Goal: Transaction & Acquisition: Purchase product/service

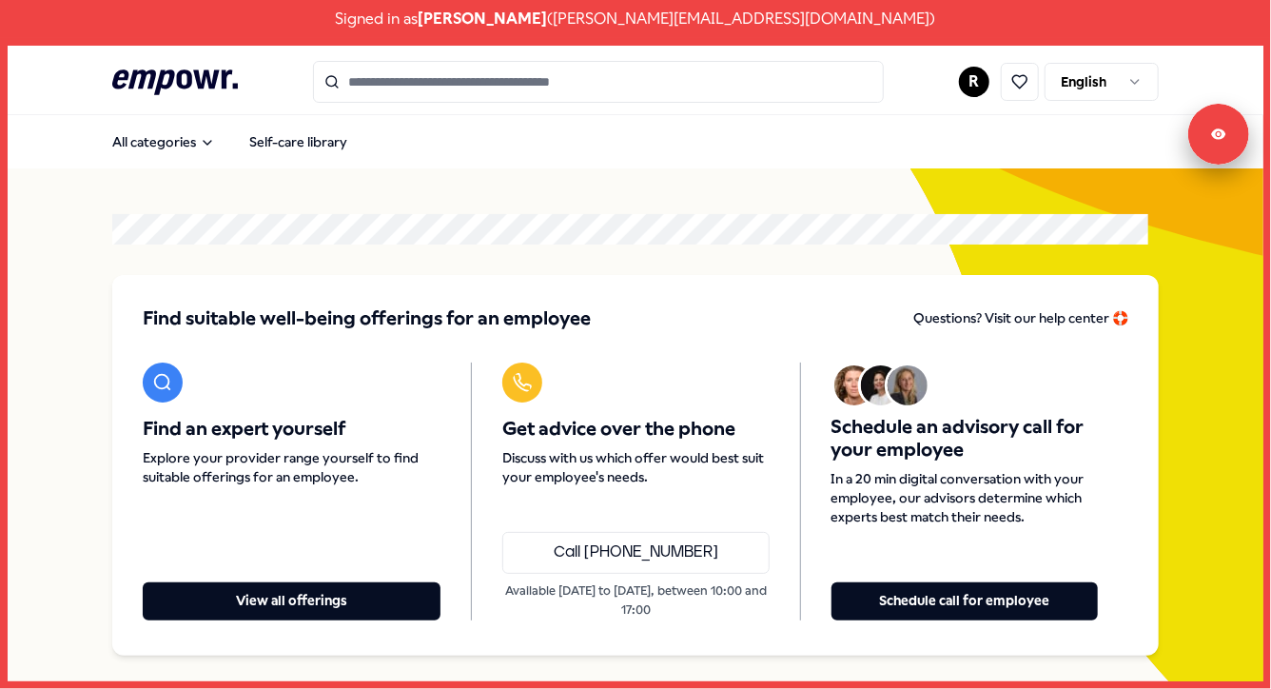
click at [1131, 93] on html "Signed in as [PERSON_NAME] ( [PERSON_NAME][EMAIL_ADDRESS][DOMAIN_NAME] ) .empow…" at bounding box center [635, 344] width 1271 height 689
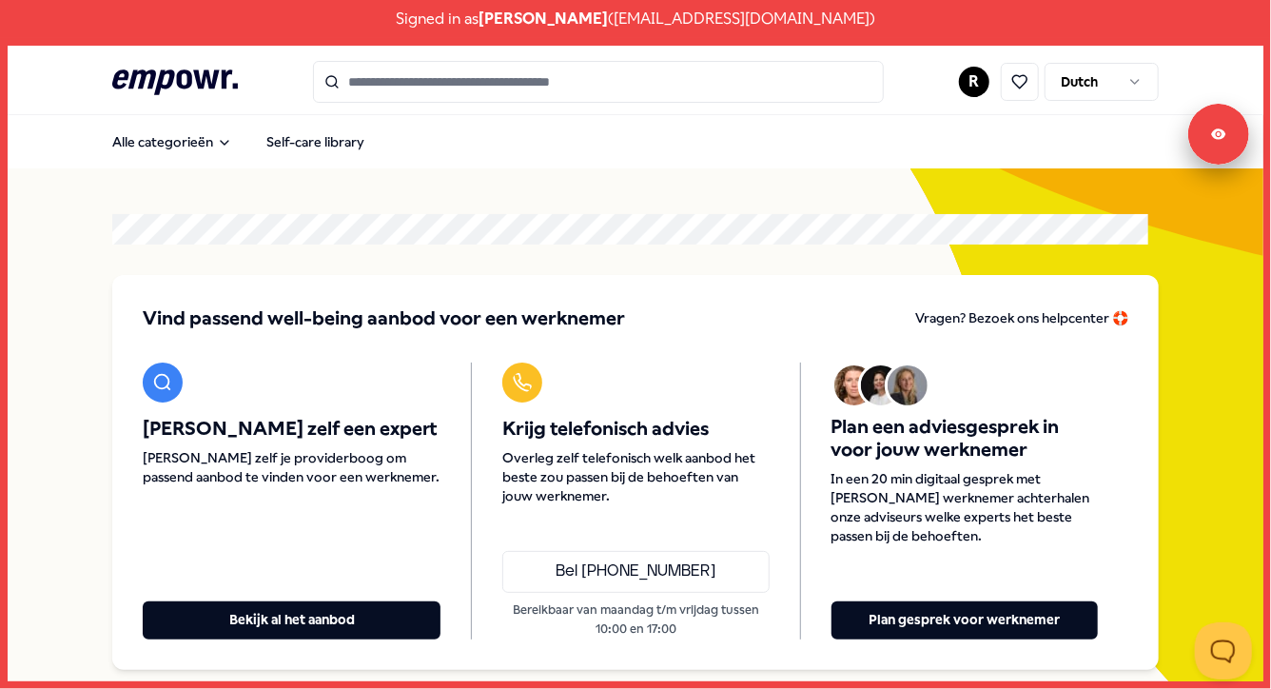
click at [936, 611] on button "Plan gesprek voor werknemer" at bounding box center [965, 620] width 266 height 38
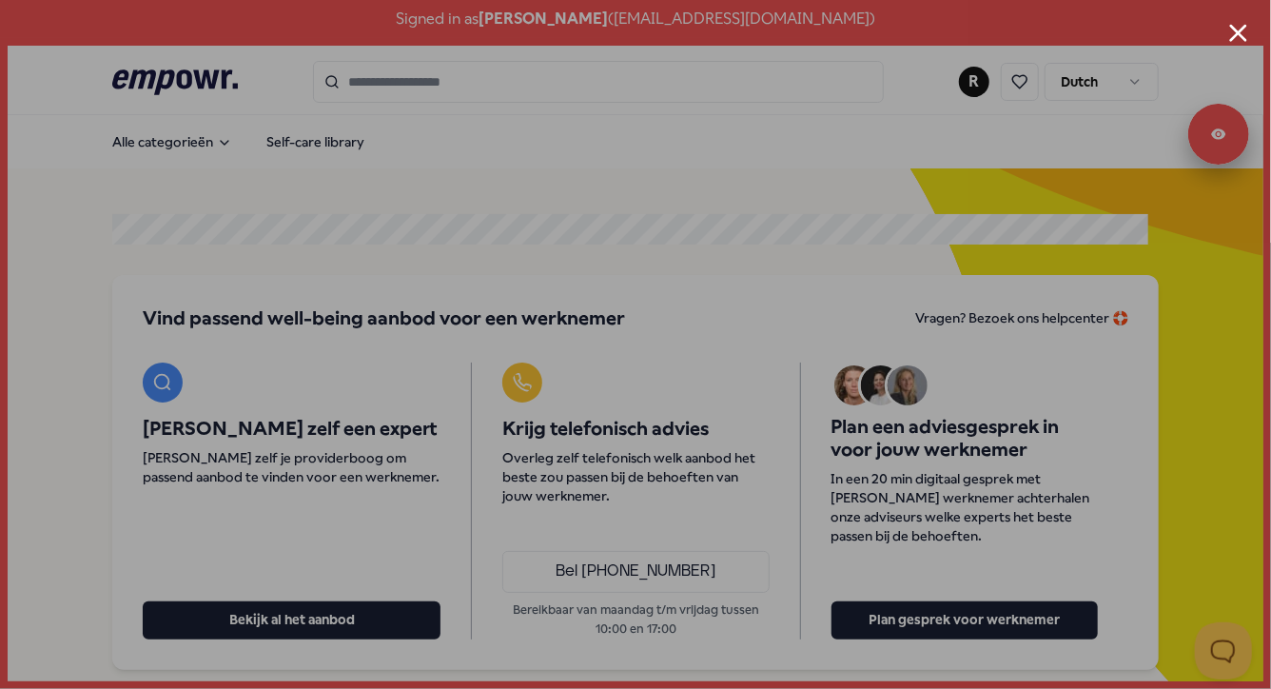
click at [1240, 34] on button "Close modal" at bounding box center [1238, 33] width 18 height 18
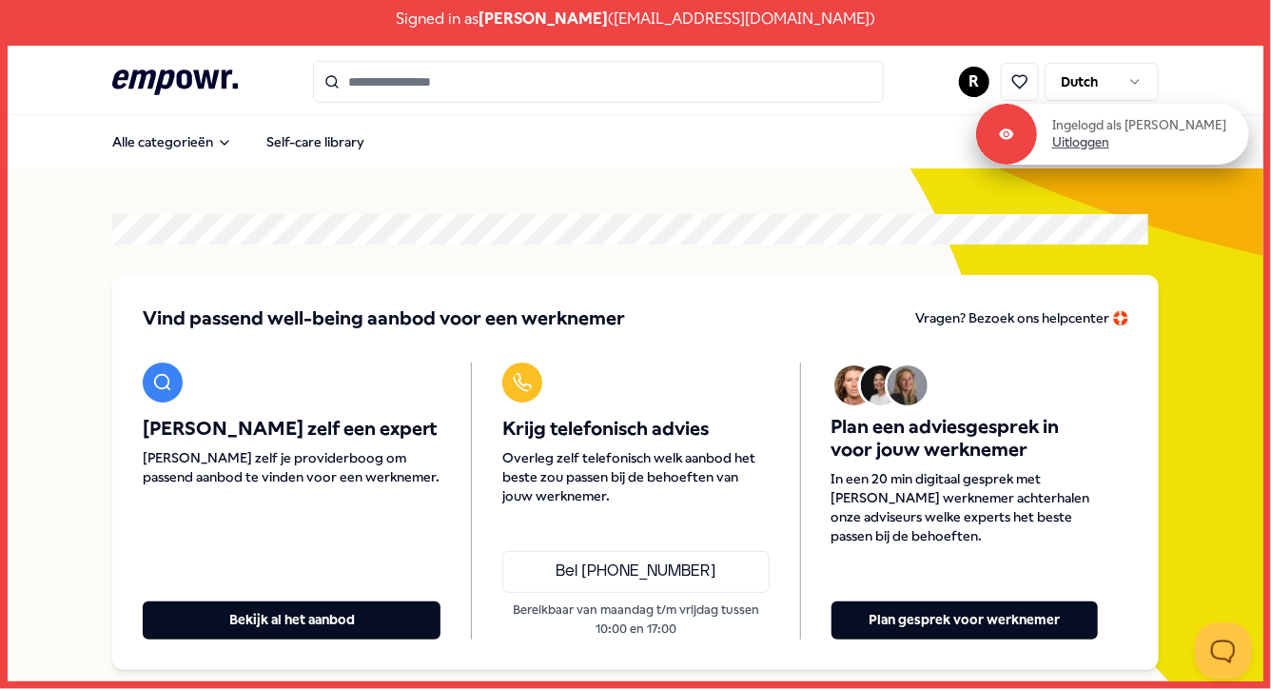
click at [1109, 145] on link "Uitloggen" at bounding box center [1080, 142] width 57 height 17
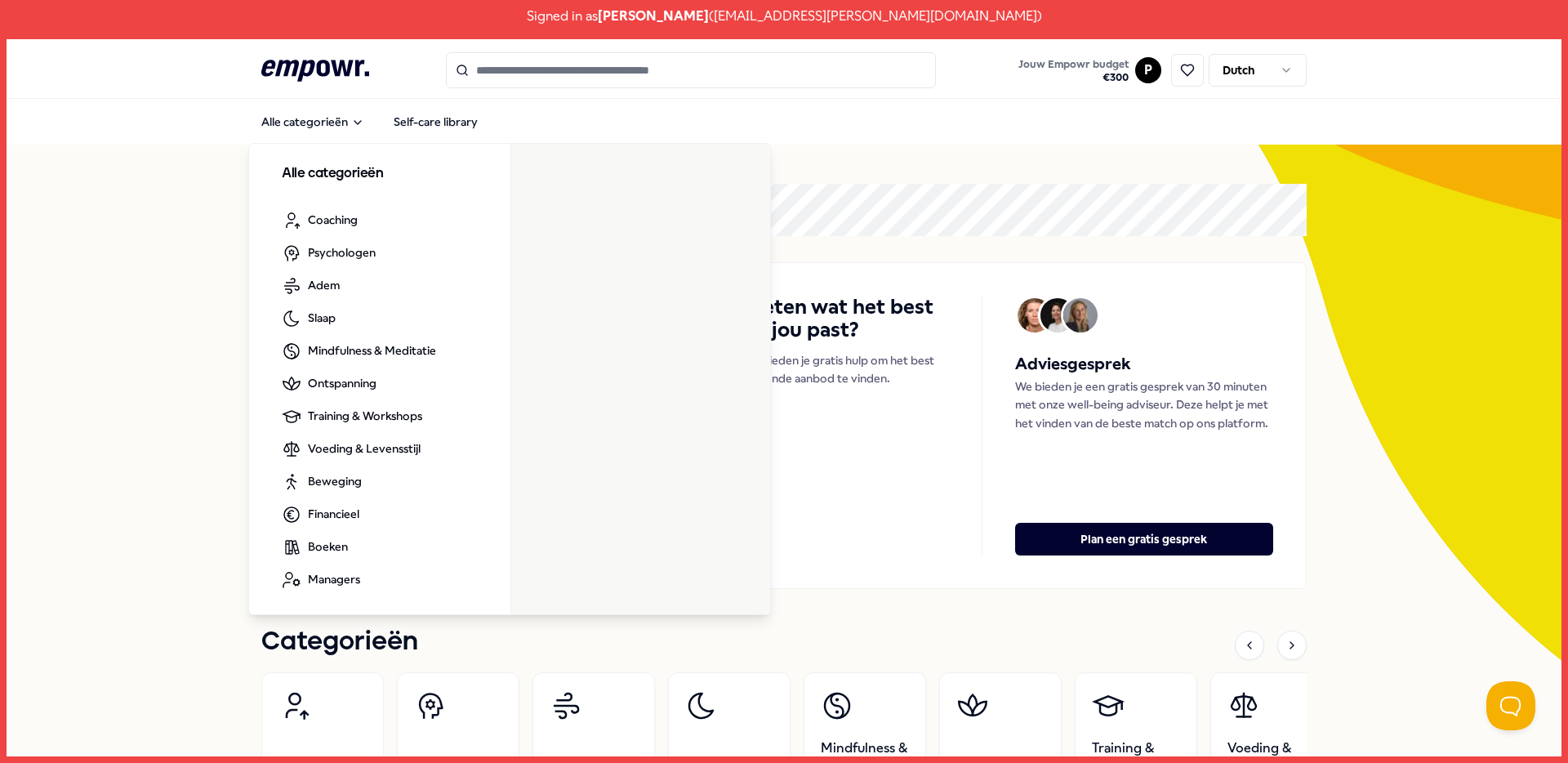
click at [564, 68] on input "Search for products, categories or subcategories" at bounding box center [691, 70] width 490 height 36
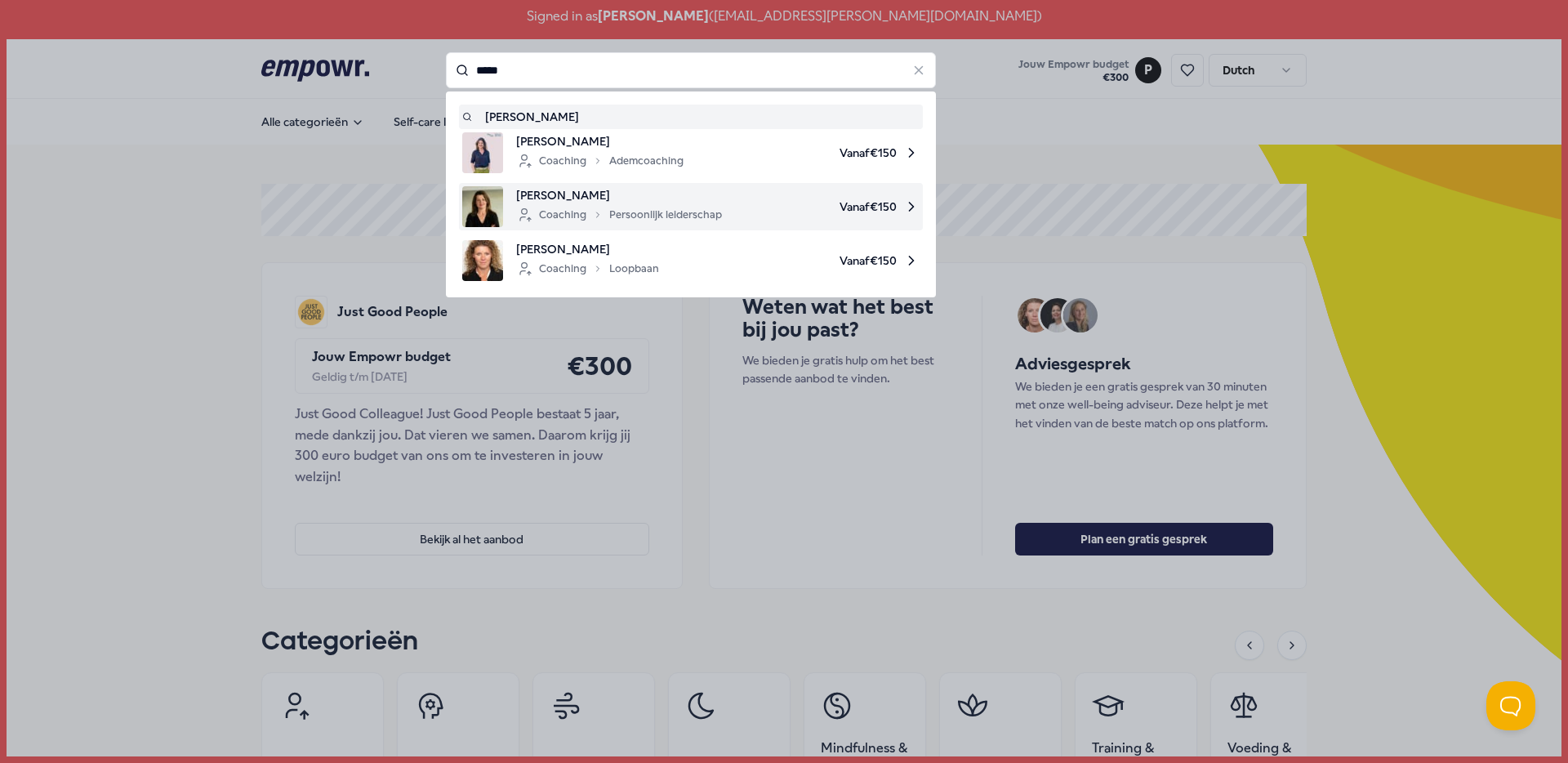
click at [709, 191] on span "[PERSON_NAME]" at bounding box center [619, 195] width 206 height 18
type input "*****"
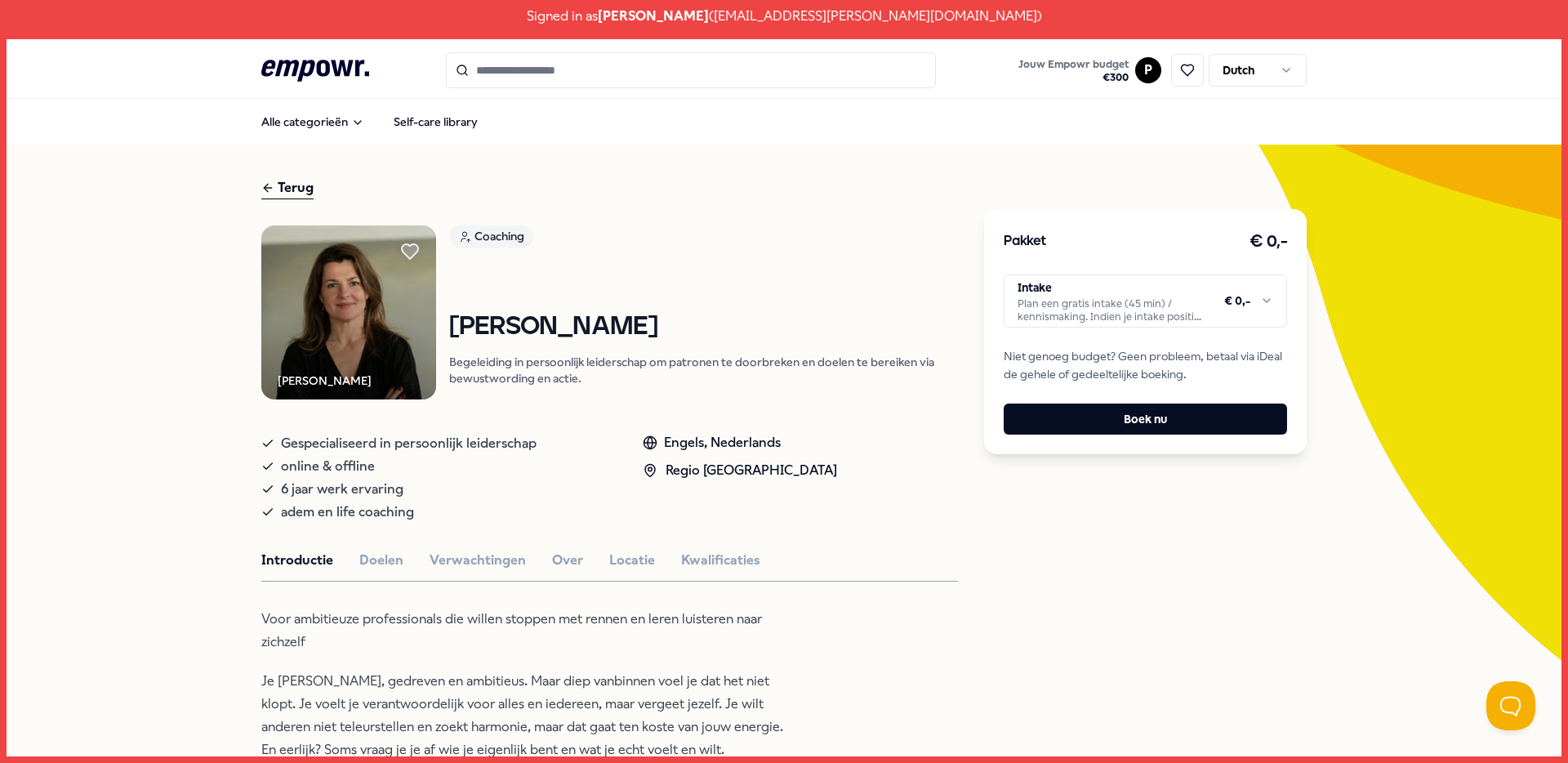
click at [1165, 293] on html "Signed in as [PERSON_NAME] ( [EMAIL_ADDRESS][PERSON_NAME][DOMAIN_NAME] ) .empow…" at bounding box center [784, 381] width 1568 height 763
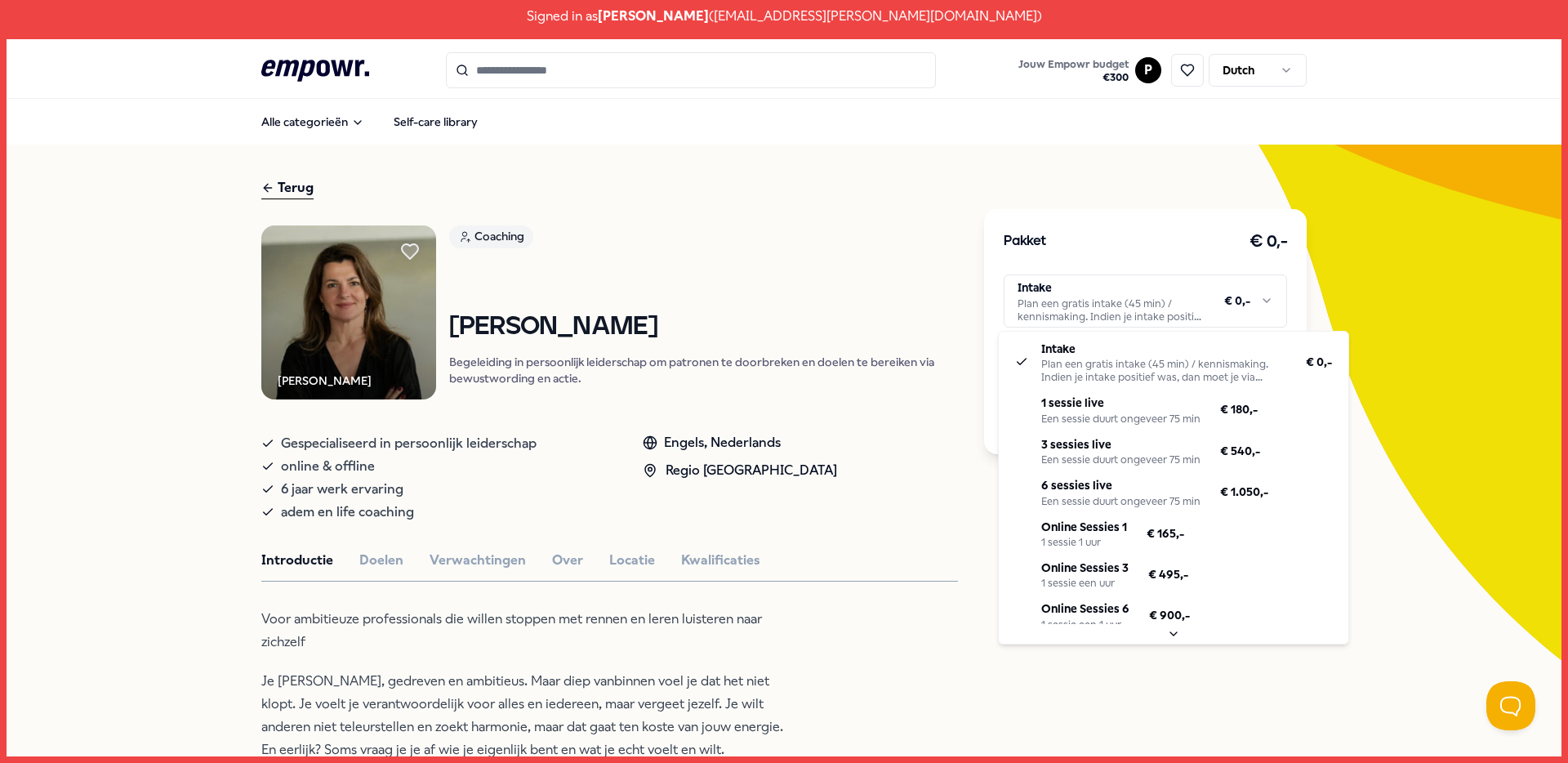
click at [1419, 500] on html "Signed in as [PERSON_NAME] ( [EMAIL_ADDRESS][PERSON_NAME][DOMAIN_NAME] ) .empow…" at bounding box center [784, 381] width 1568 height 763
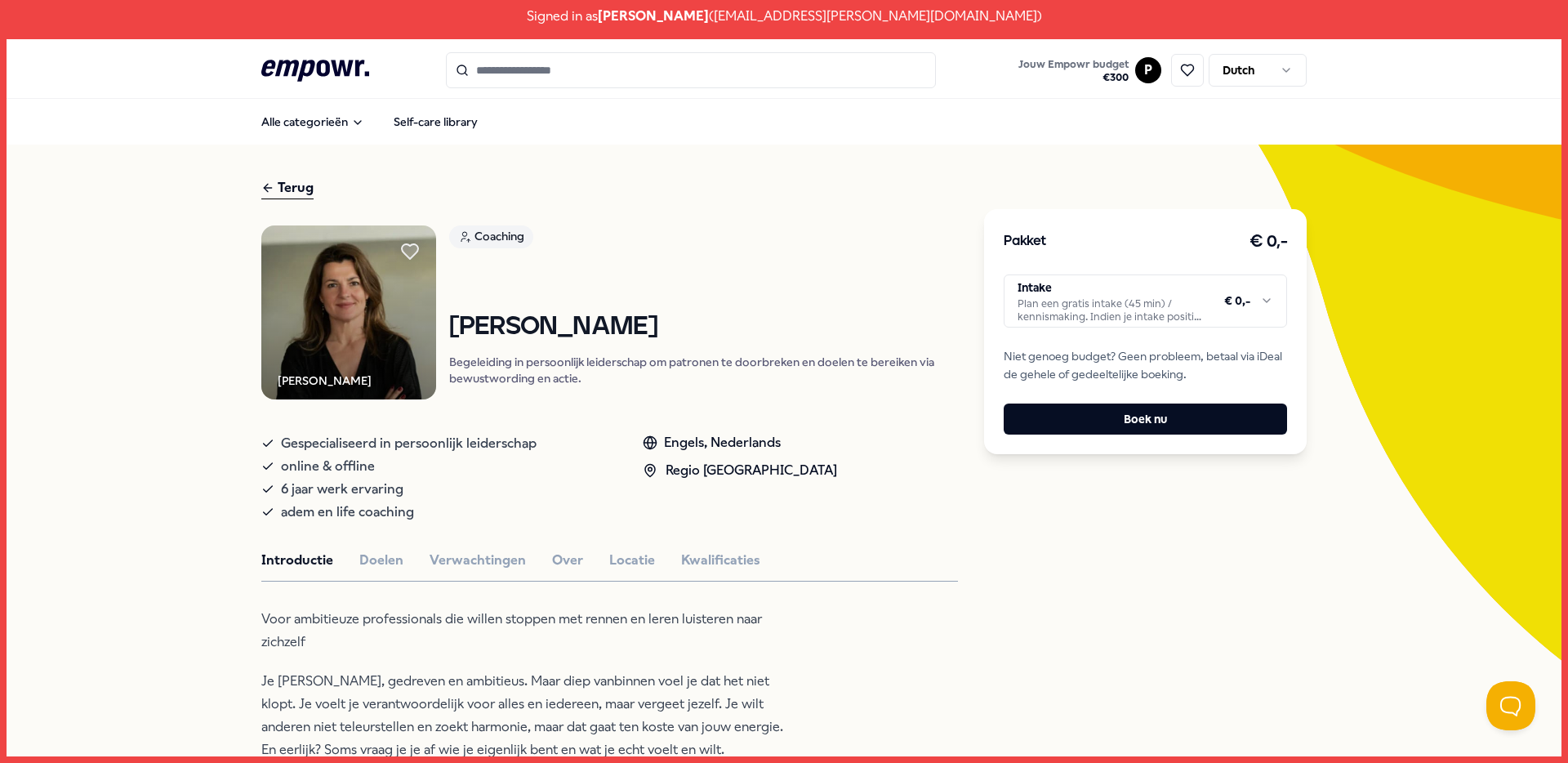
click at [1260, 304] on html "Signed in as [PERSON_NAME] ( [EMAIL_ADDRESS][PERSON_NAME][DOMAIN_NAME] ) .empow…" at bounding box center [784, 381] width 1568 height 763
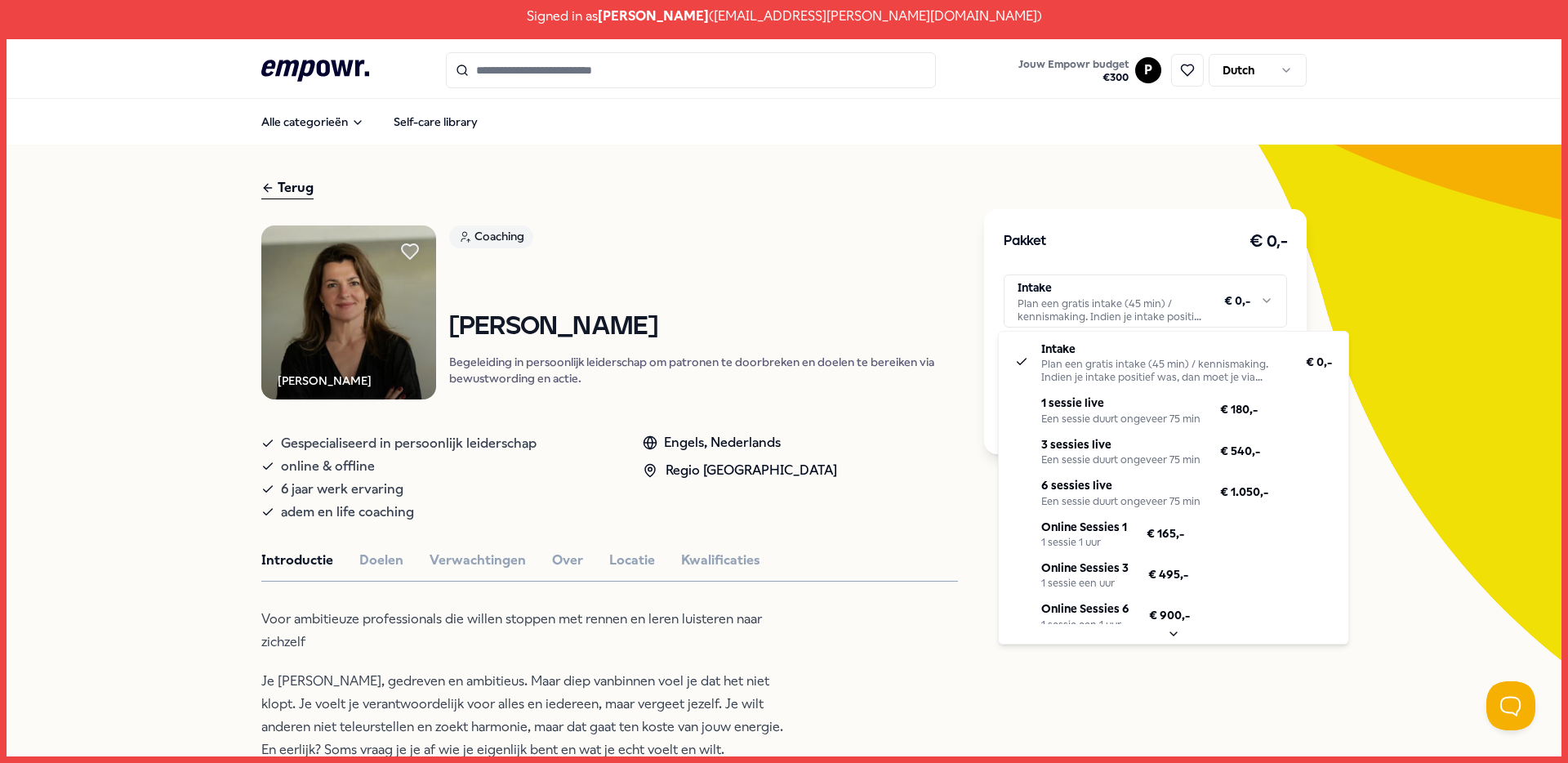
click at [1258, 305] on html "Signed in as [PERSON_NAME] ( [EMAIL_ADDRESS][PERSON_NAME][DOMAIN_NAME] ) .empow…" at bounding box center [784, 381] width 1568 height 763
click at [1131, 294] on html "Signed in as [PERSON_NAME] ( [EMAIL_ADDRESS][PERSON_NAME][DOMAIN_NAME] ) .empow…" at bounding box center [784, 381] width 1568 height 763
click at [760, 282] on html "Signed in as [PERSON_NAME] ( [EMAIL_ADDRESS][PERSON_NAME][DOMAIN_NAME] ) .empow…" at bounding box center [784, 381] width 1568 height 763
click at [1267, 300] on html "Signed in as [PERSON_NAME] ( [EMAIL_ADDRESS][PERSON_NAME][DOMAIN_NAME] ) .empow…" at bounding box center [784, 381] width 1568 height 763
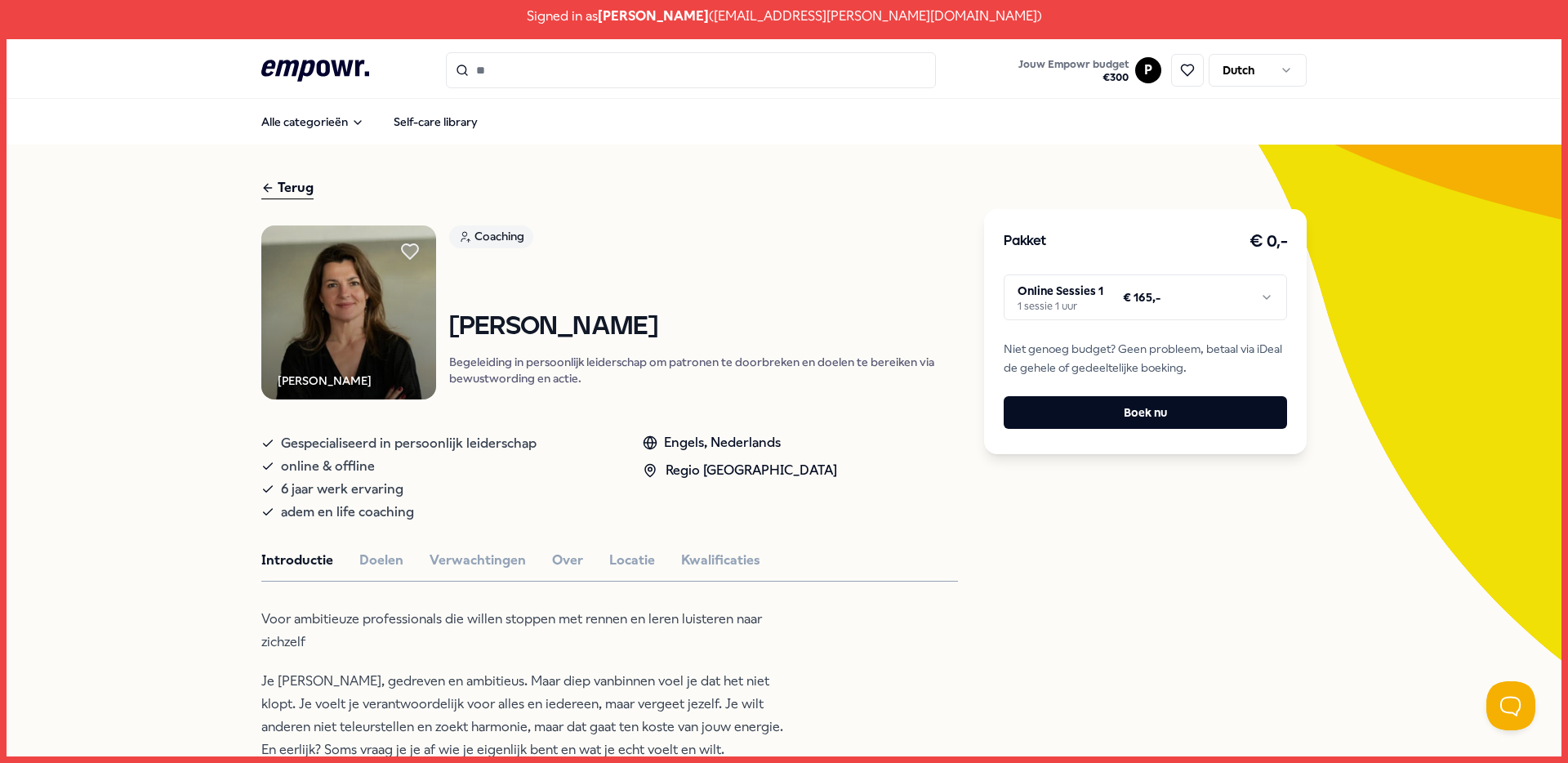
click at [1259, 297] on html "Signed in as [PERSON_NAME] ( [EMAIL_ADDRESS][PERSON_NAME][DOMAIN_NAME] ) .empow…" at bounding box center [784, 381] width 1568 height 763
click at [1203, 410] on button "Boek nu" at bounding box center [1145, 412] width 283 height 33
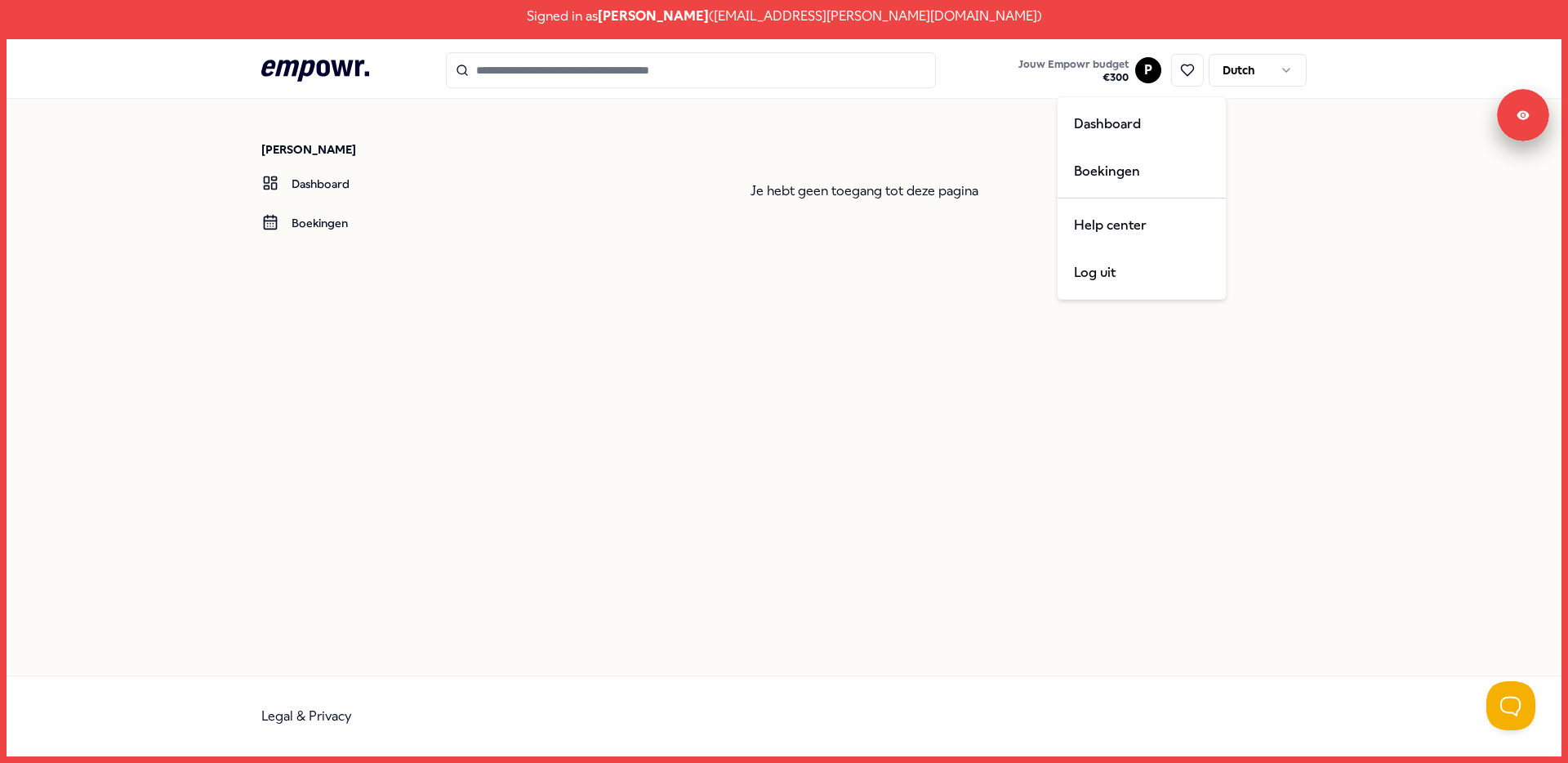
click at [1147, 71] on html "Signed in as [PERSON_NAME] ( [EMAIL_ADDRESS][PERSON_NAME][DOMAIN_NAME] ) .empow…" at bounding box center [784, 381] width 1568 height 763
click at [1115, 285] on div "Log uit" at bounding box center [1141, 272] width 161 height 47
